Goal: Task Accomplishment & Management: Complete application form

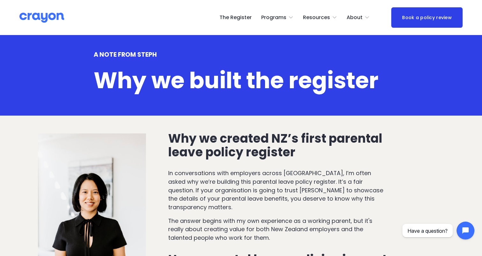
click at [60, 20] on img at bounding box center [41, 17] width 45 height 11
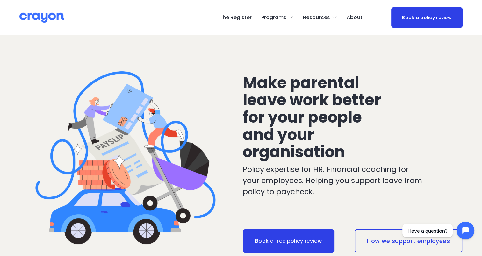
click at [235, 19] on link "The Register" at bounding box center [235, 17] width 32 height 10
